Goal: Navigation & Orientation: Find specific page/section

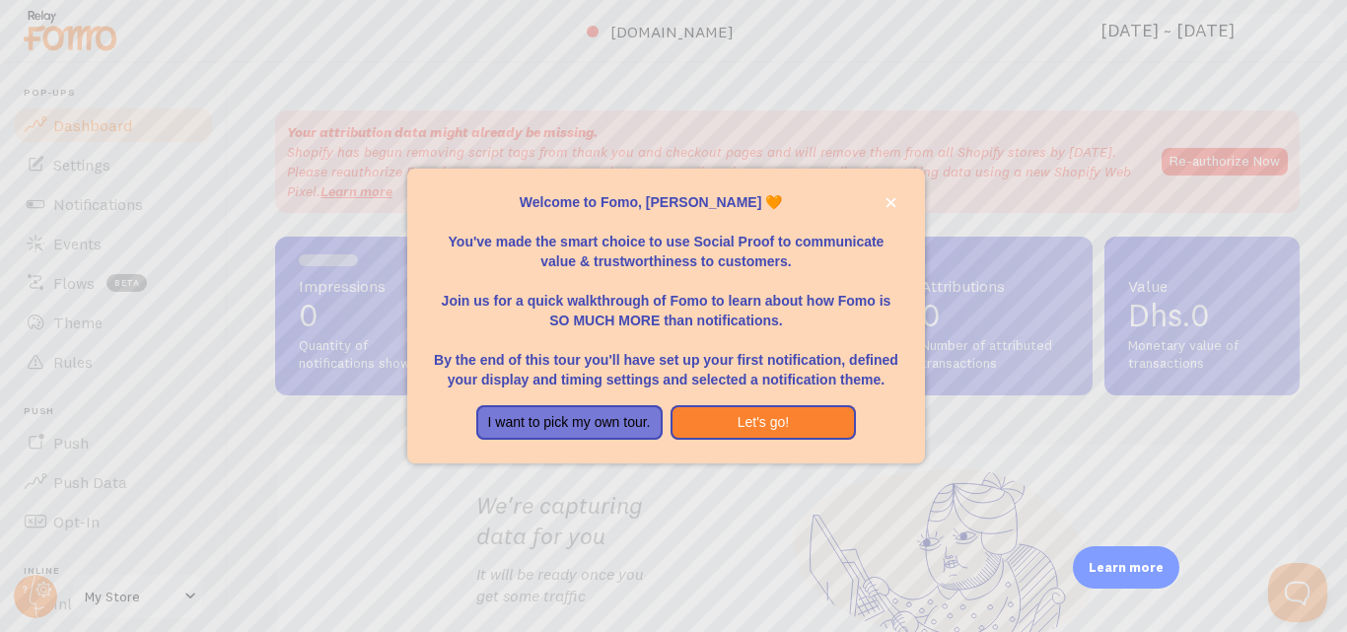
click at [1346, 313] on html "Pop-ups Dashboard Settings Notifications Events Flows beta Theme Rules [GEOGRAP…" at bounding box center [673, 316] width 1347 height 632
click at [626, 425] on button "I want to pick my own tour." at bounding box center [569, 422] width 186 height 35
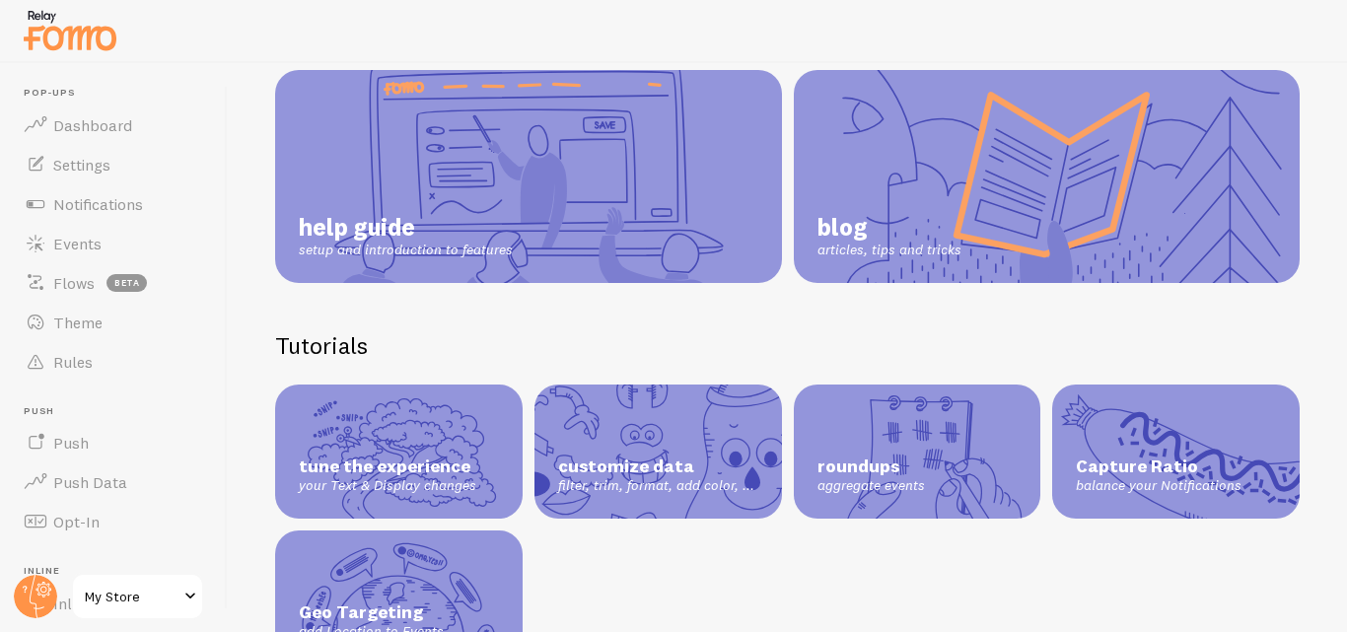
scroll to position [196, 0]
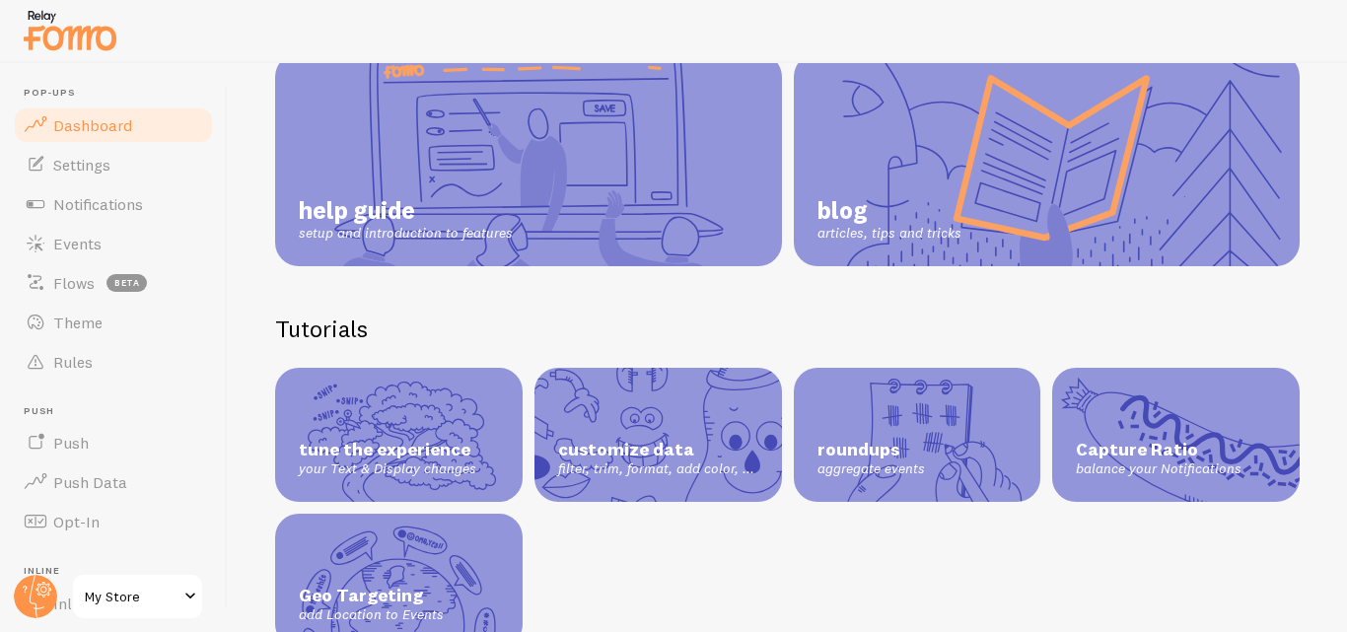
click at [105, 136] on link "Dashboard" at bounding box center [113, 124] width 203 height 39
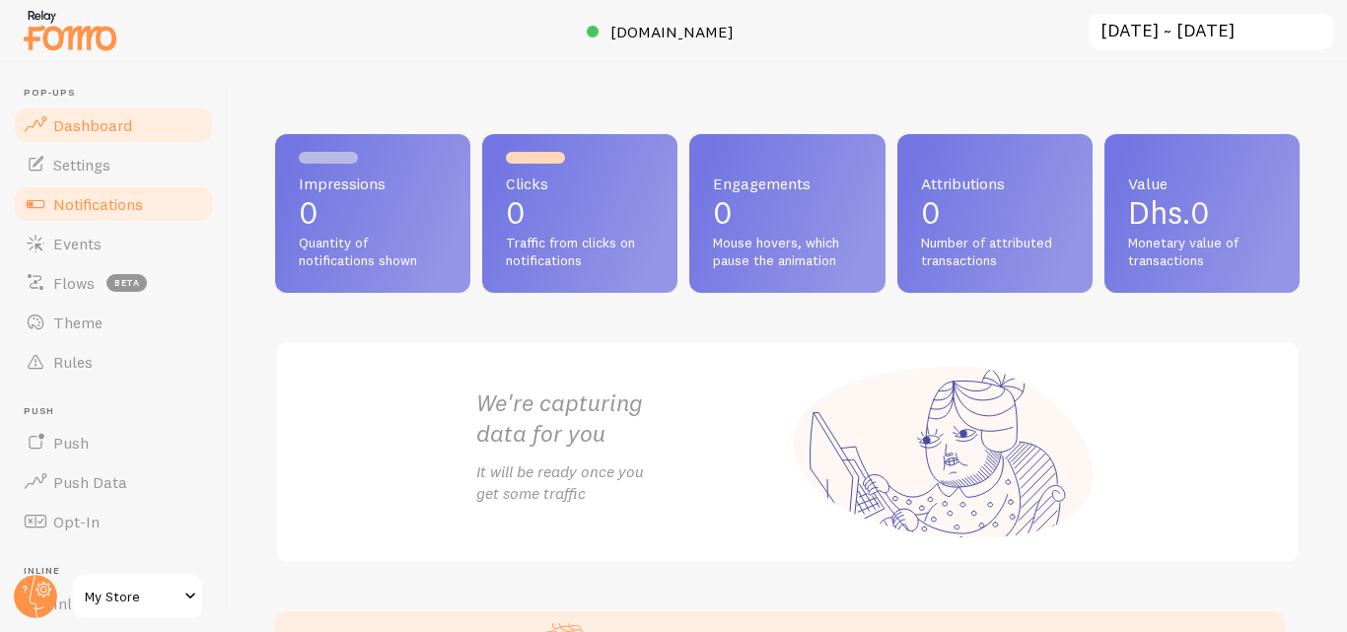
click at [155, 199] on link "Notifications" at bounding box center [113, 203] width 203 height 39
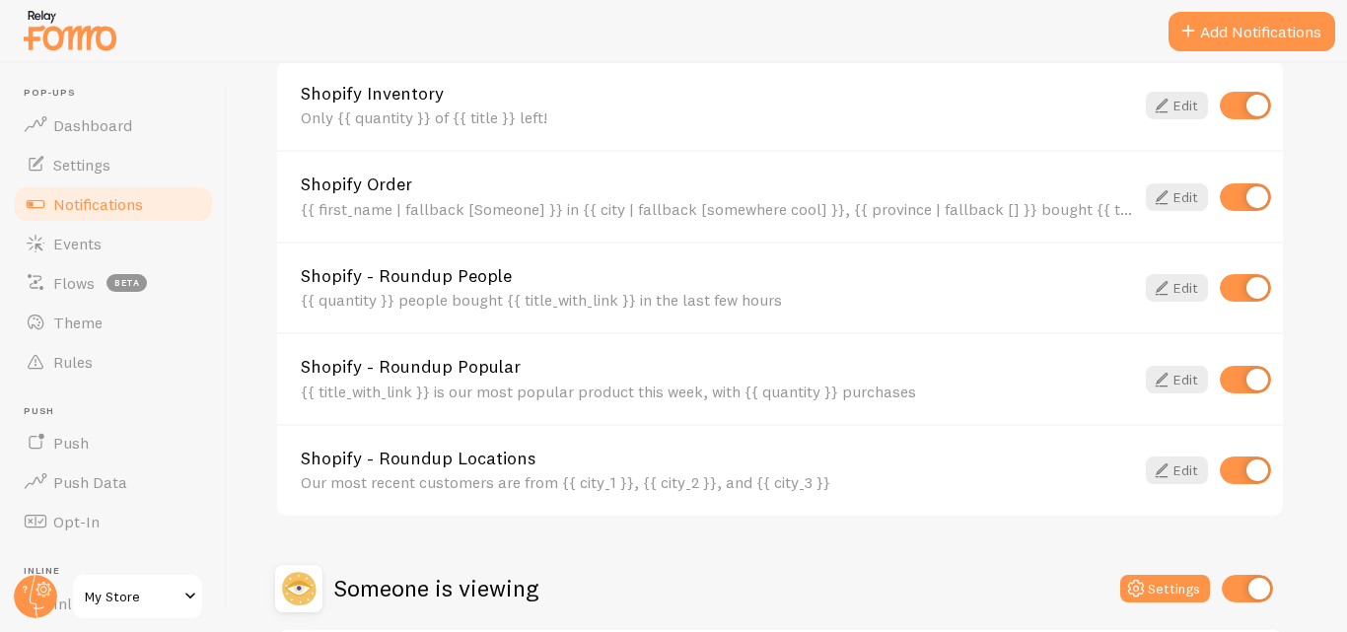
scroll to position [956, 0]
